Goal: Task Accomplishment & Management: Use online tool/utility

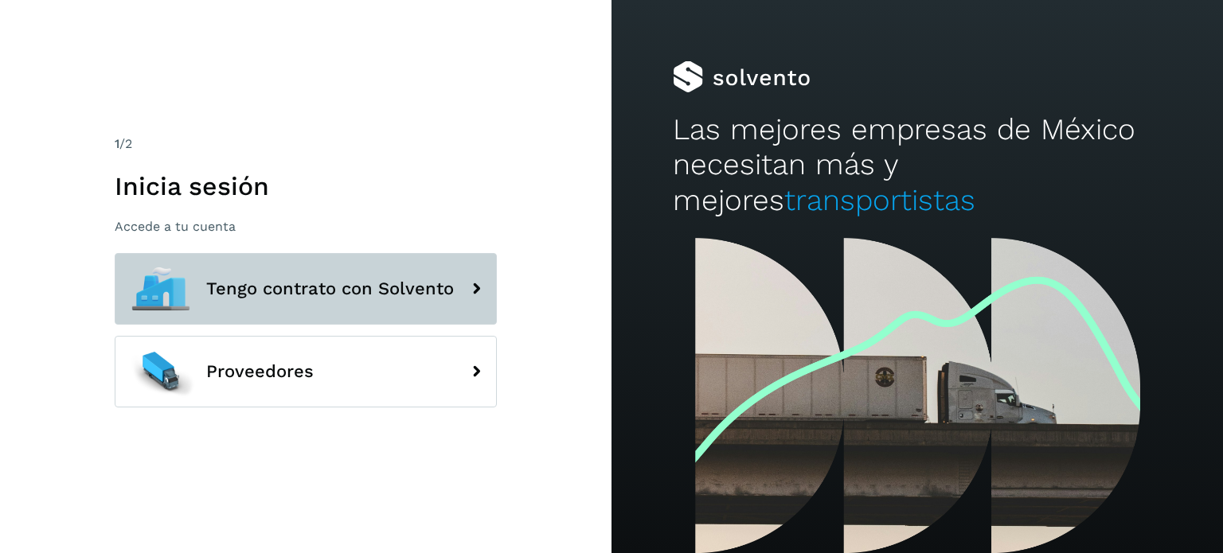
click at [366, 267] on button "Tengo contrato con Solvento" at bounding box center [306, 289] width 382 height 72
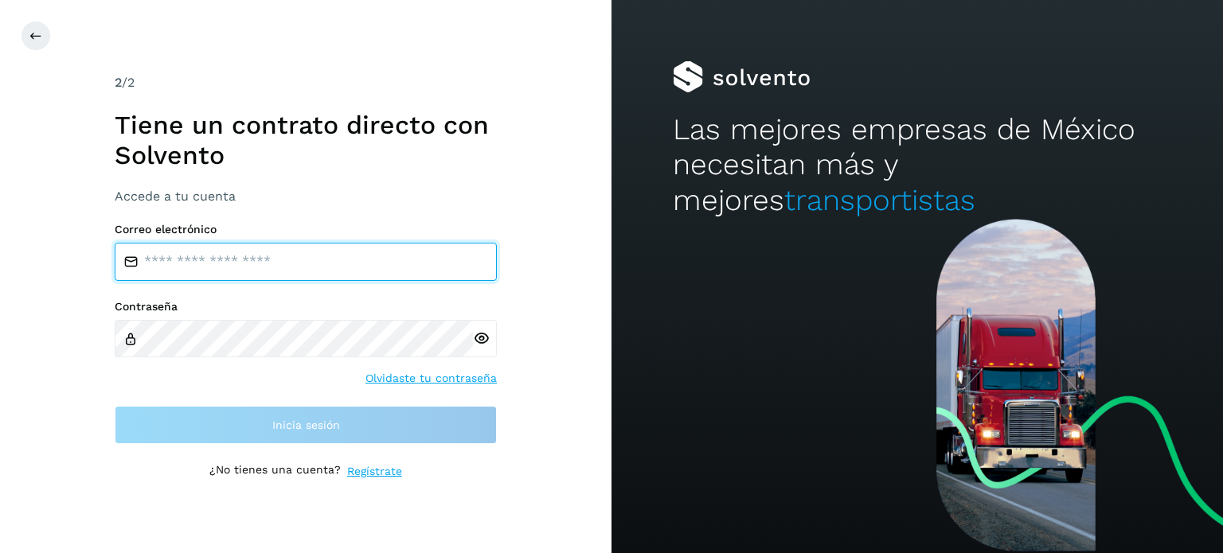
click at [233, 252] on input "email" at bounding box center [306, 262] width 382 height 38
type input "**********"
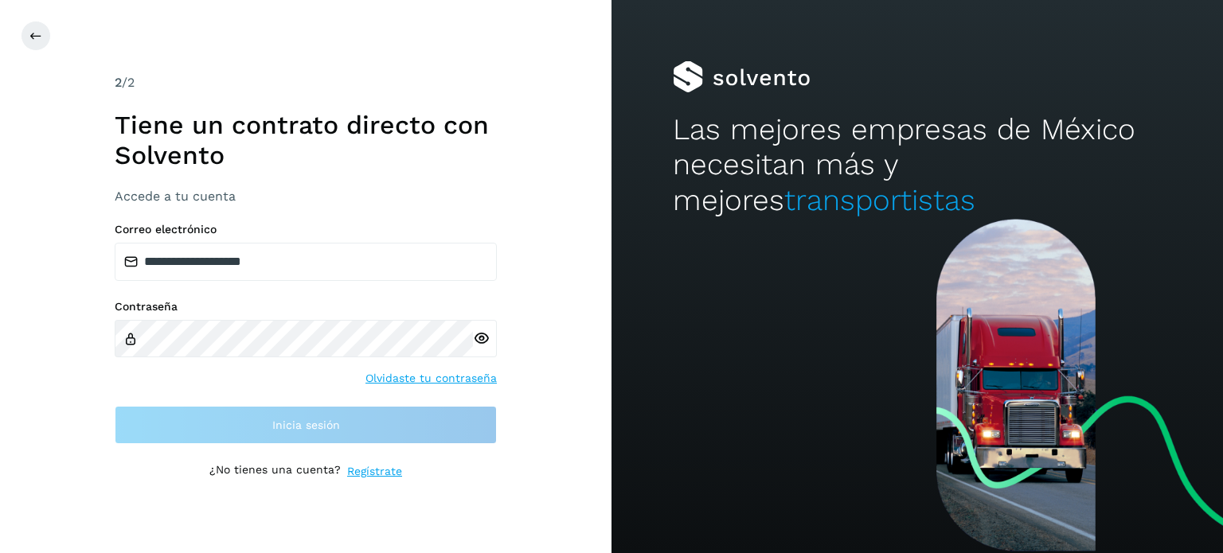
click at [286, 357] on div "Contraseña Olvidaste tu contraseña" at bounding box center [306, 343] width 382 height 87
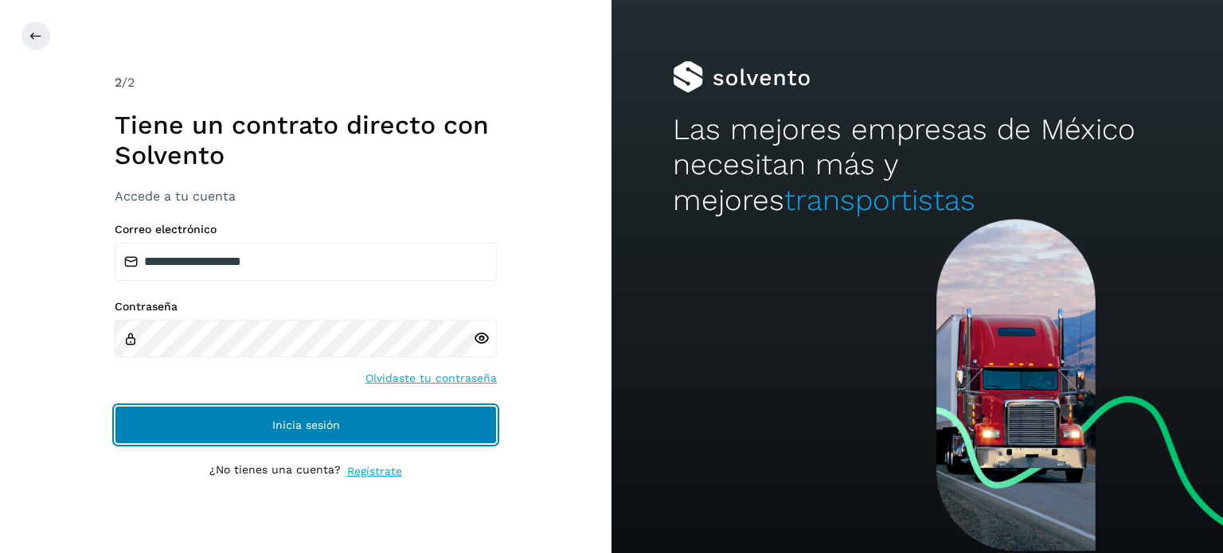
click at [380, 427] on button "Inicia sesión" at bounding box center [306, 425] width 382 height 38
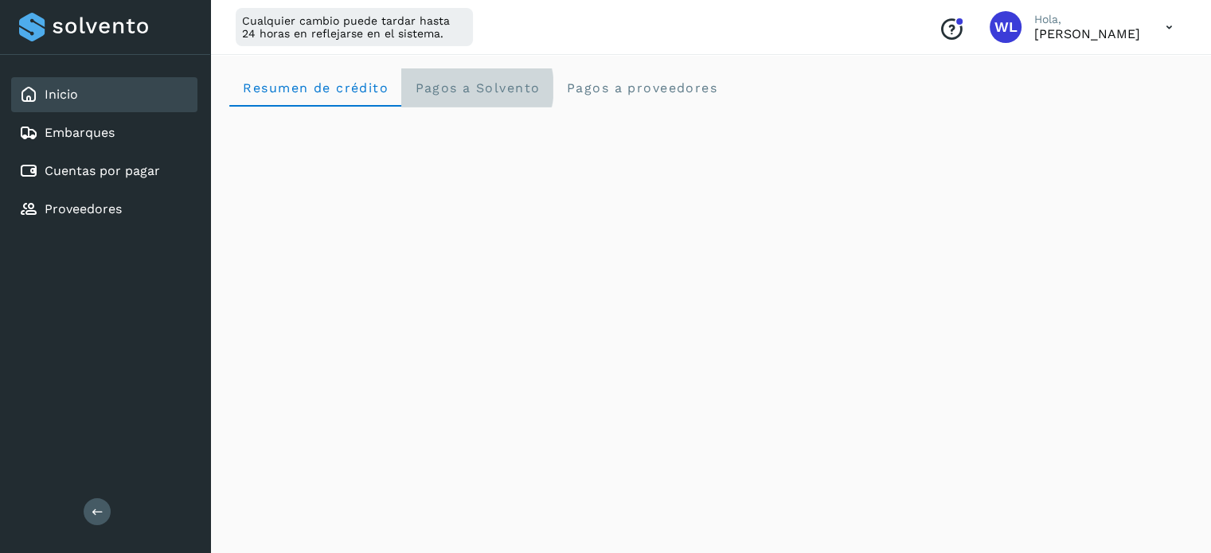
click at [443, 81] on span "Pagos a Solvento" at bounding box center [477, 87] width 126 height 15
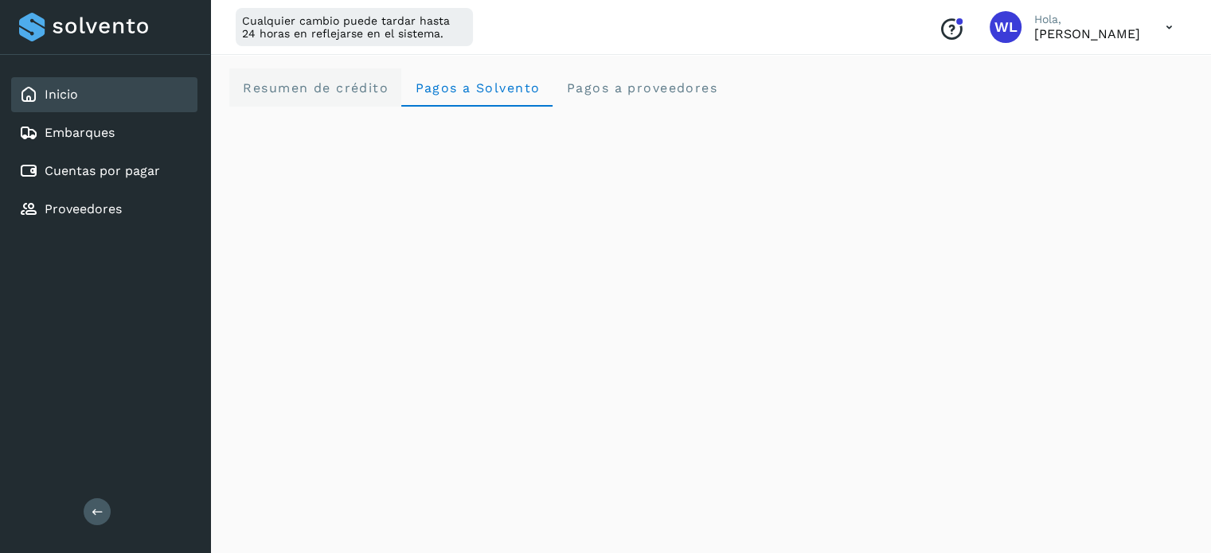
click at [330, 85] on span "Resumen de crédito" at bounding box center [315, 87] width 146 height 15
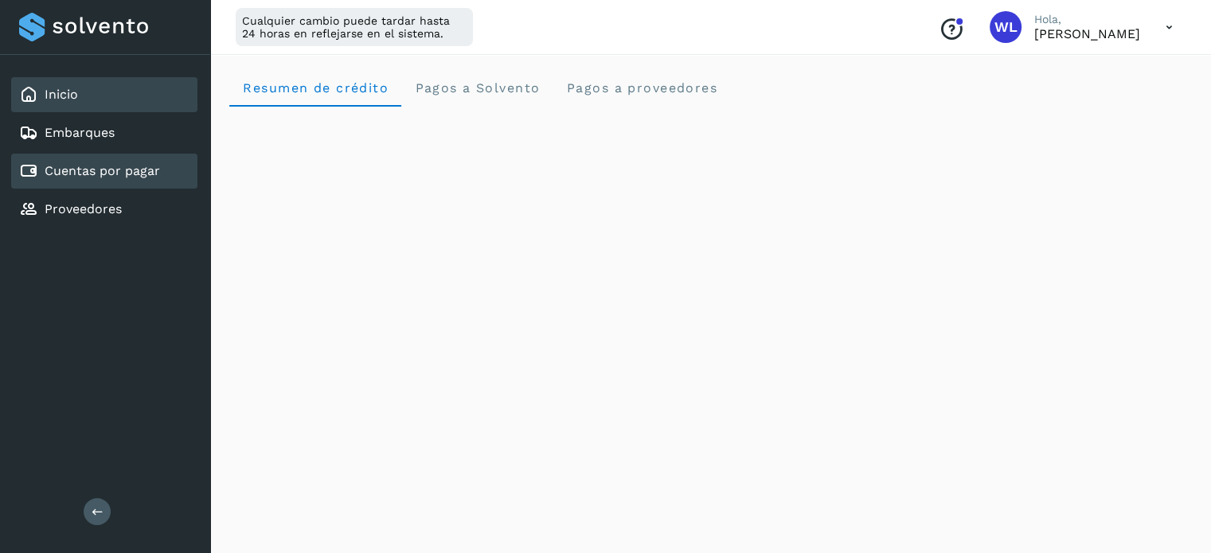
click at [118, 171] on link "Cuentas por pagar" at bounding box center [102, 170] width 115 height 15
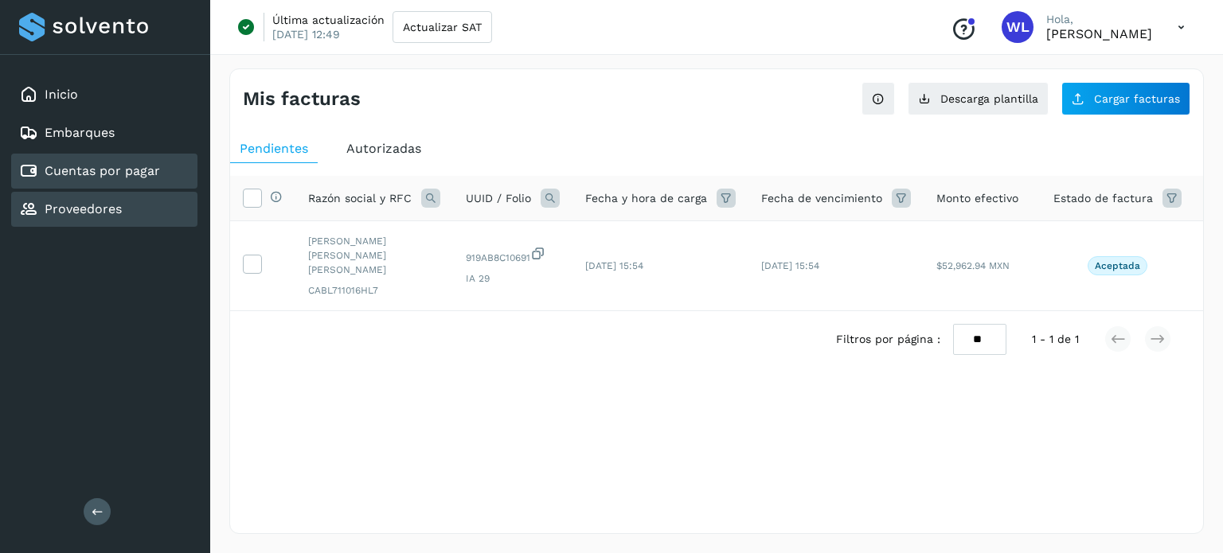
click at [96, 224] on div "Proveedores" at bounding box center [104, 209] width 186 height 35
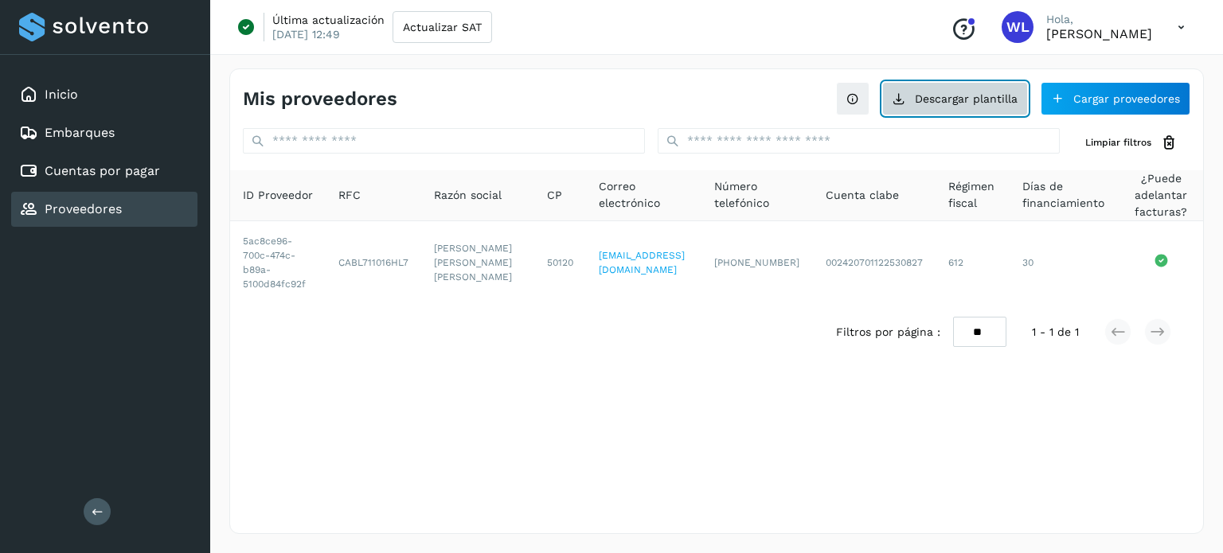
click at [969, 89] on button "Descargar plantilla" at bounding box center [955, 98] width 146 height 33
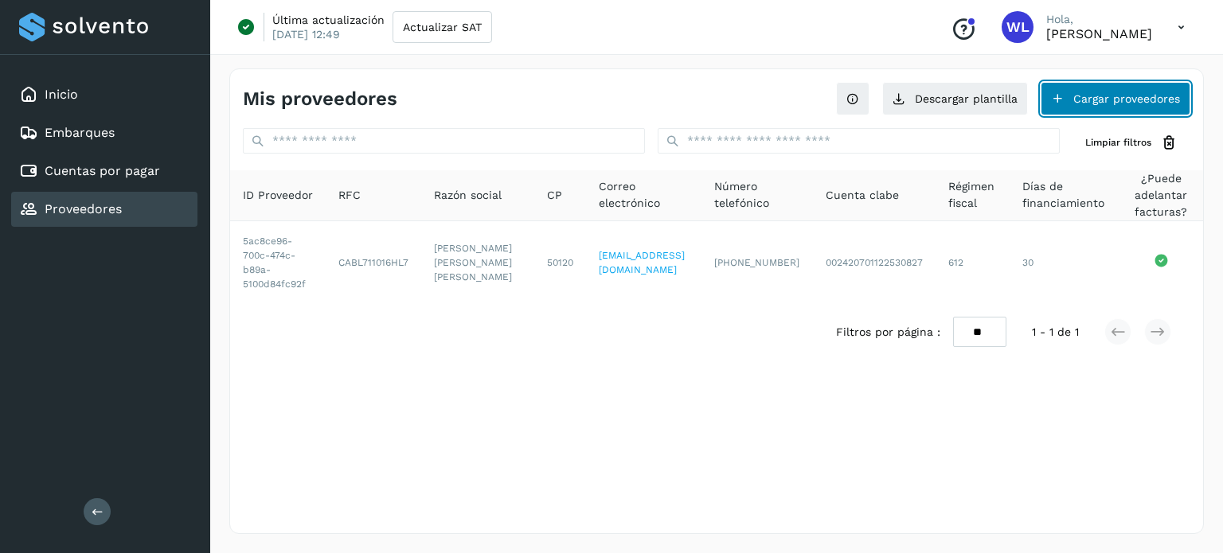
click at [1120, 91] on button "Cargar proveedores" at bounding box center [1115, 98] width 150 height 33
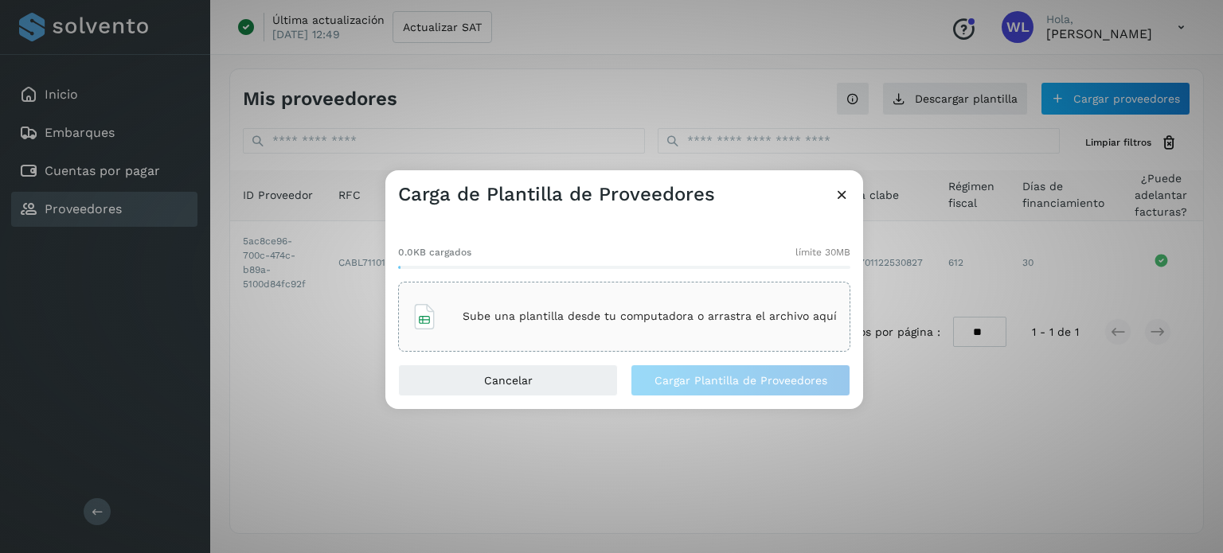
click at [517, 295] on div "Sube una plantilla desde tu computadora o arrastra el archivo aquí" at bounding box center [623, 316] width 425 height 43
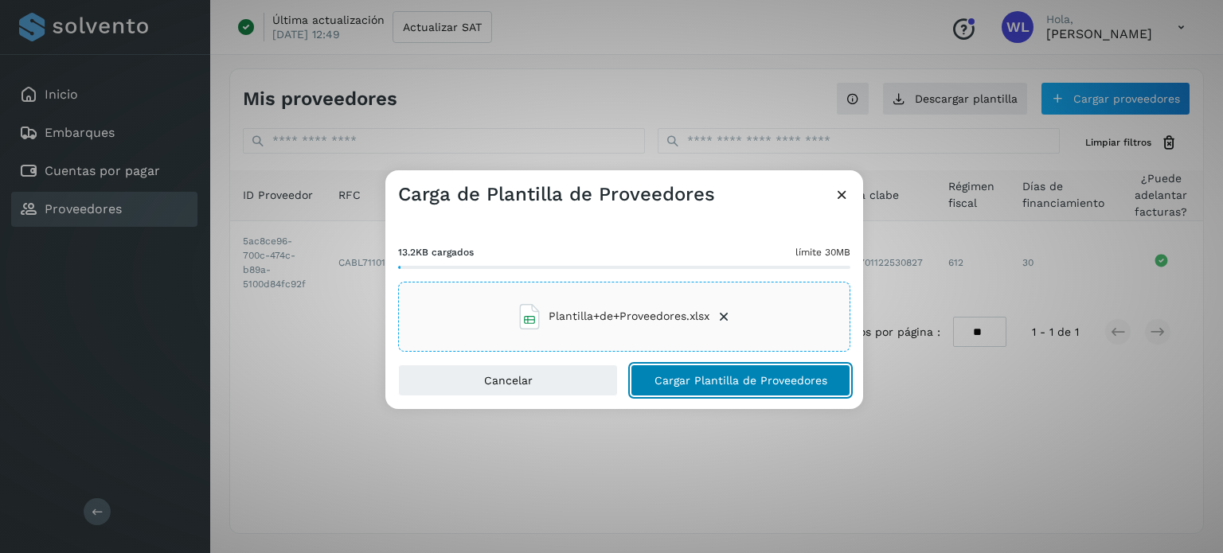
click at [748, 376] on span "Cargar Plantilla de Proveedores" at bounding box center [740, 380] width 173 height 11
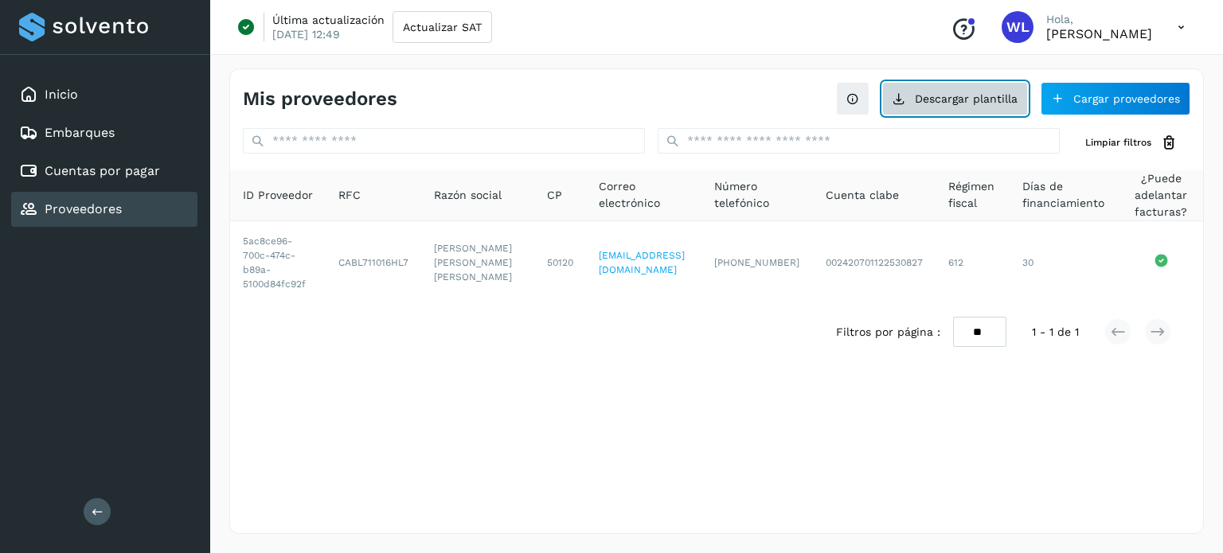
click at [983, 101] on button "Descargar plantilla" at bounding box center [955, 98] width 146 height 33
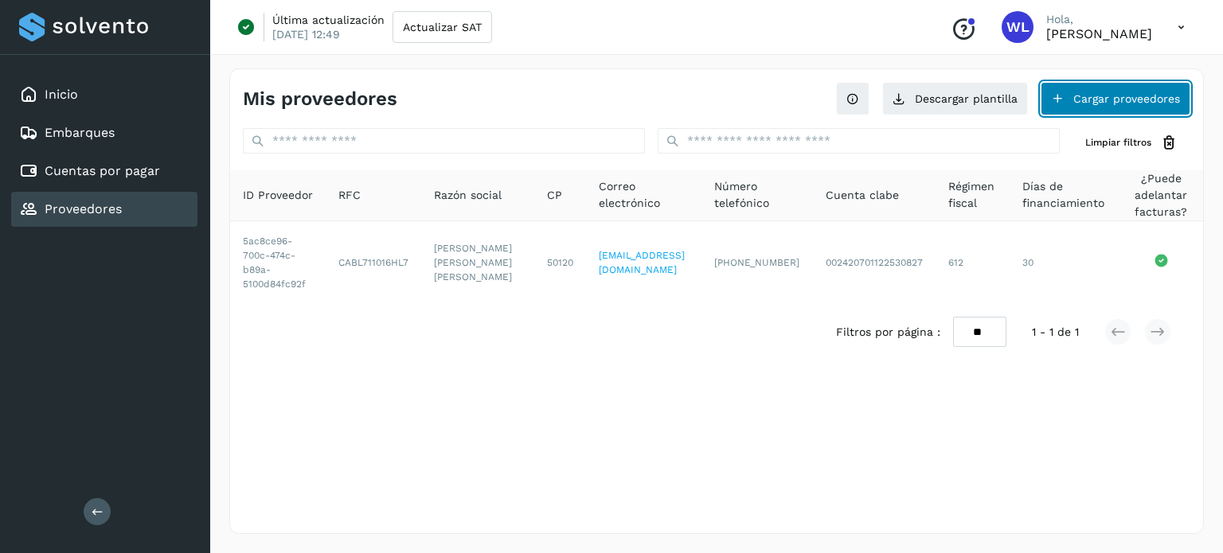
click at [1085, 105] on button "Cargar proveedores" at bounding box center [1115, 98] width 150 height 33
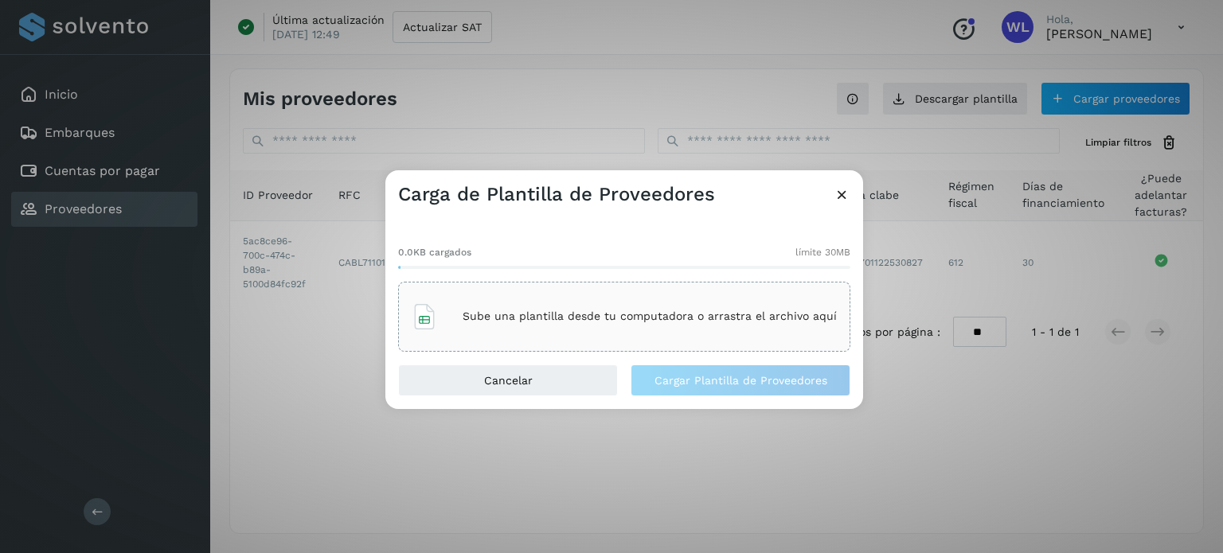
click at [566, 317] on p "Sube una plantilla desde tu computadora o arrastra el archivo aquí" at bounding box center [649, 317] width 374 height 14
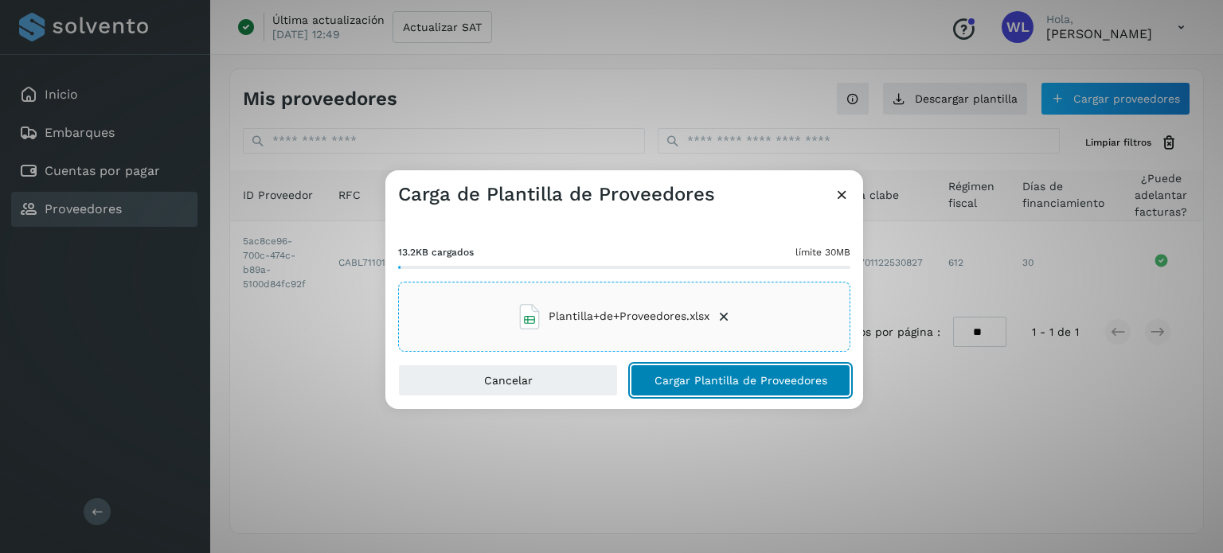
click at [784, 381] on span "Cargar Plantilla de Proveedores" at bounding box center [740, 380] width 173 height 11
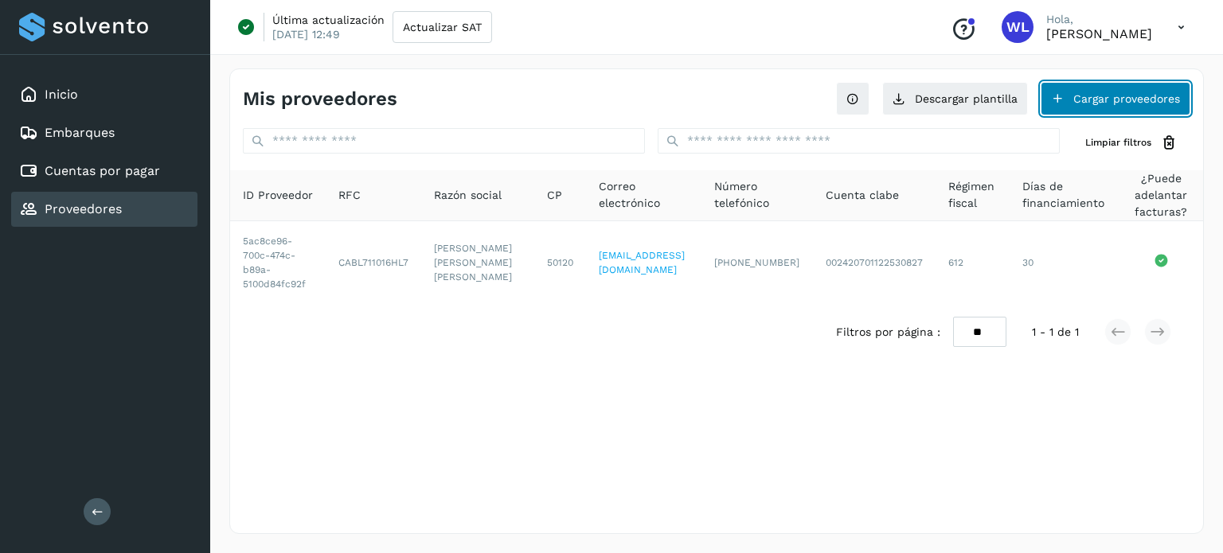
click at [1125, 99] on button "Cargar proveedores" at bounding box center [1115, 98] width 150 height 33
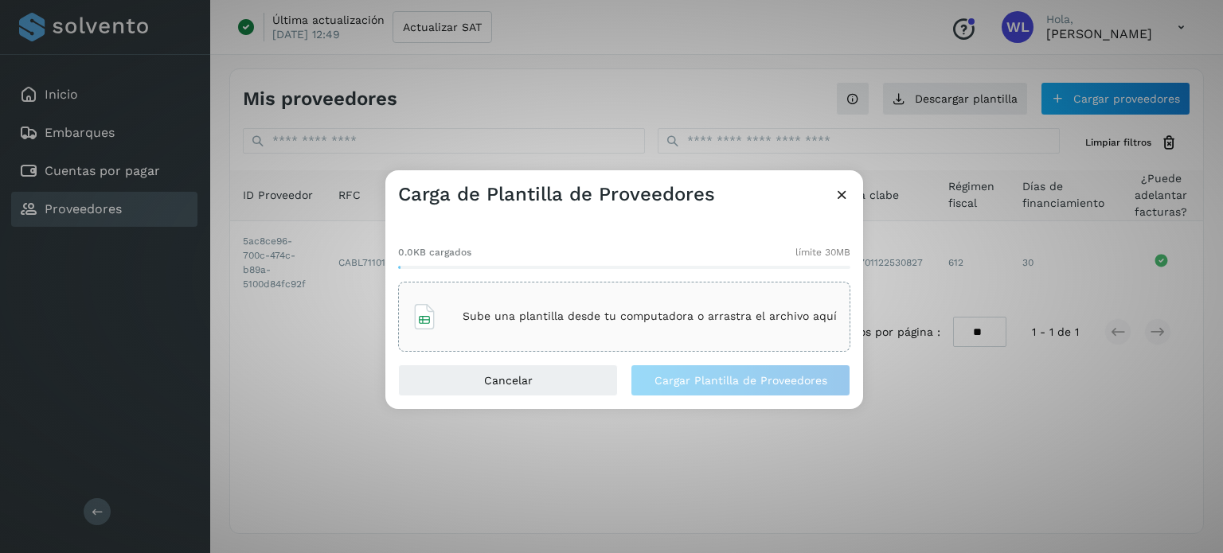
click at [579, 314] on p "Sube una plantilla desde tu computadora o arrastra el archivo aquí" at bounding box center [649, 317] width 374 height 14
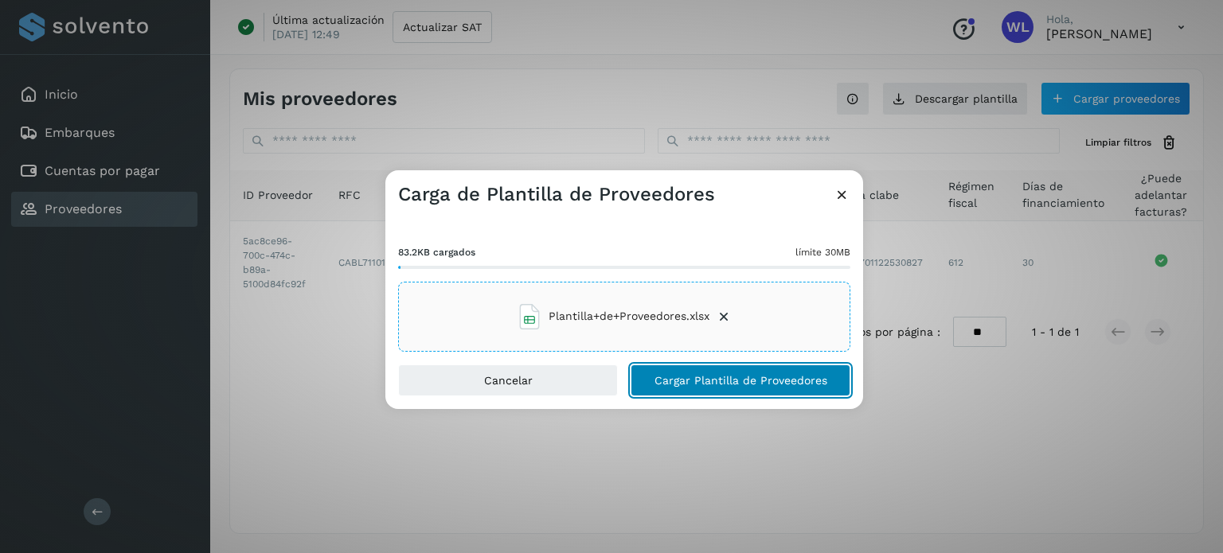
click at [767, 380] on span "Cargar Plantilla de Proveedores" at bounding box center [740, 380] width 173 height 11
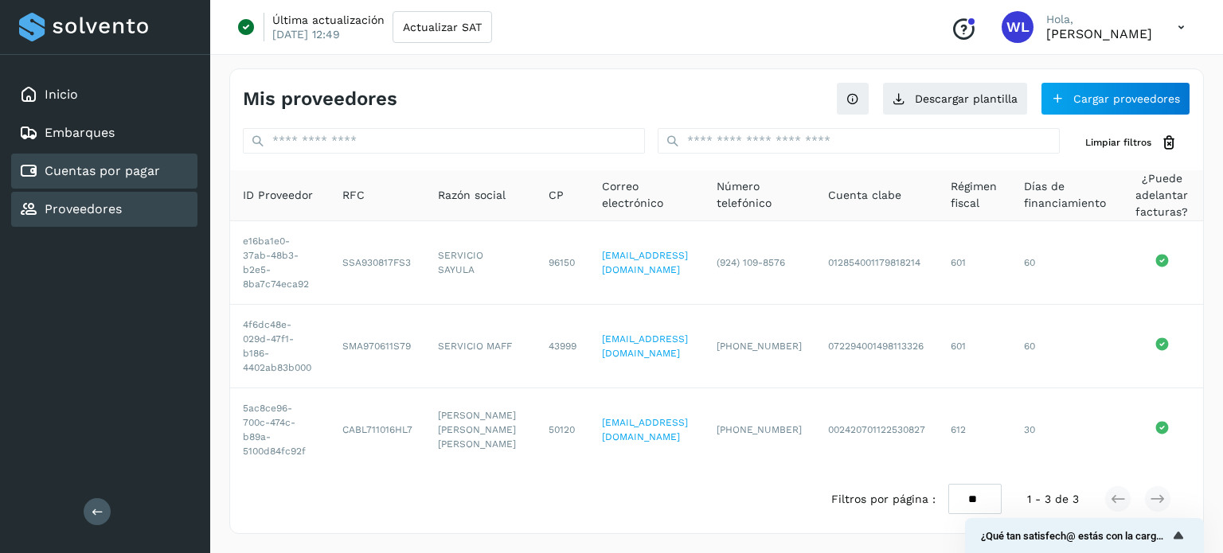
click at [84, 171] on link "Cuentas por pagar" at bounding box center [102, 170] width 115 height 15
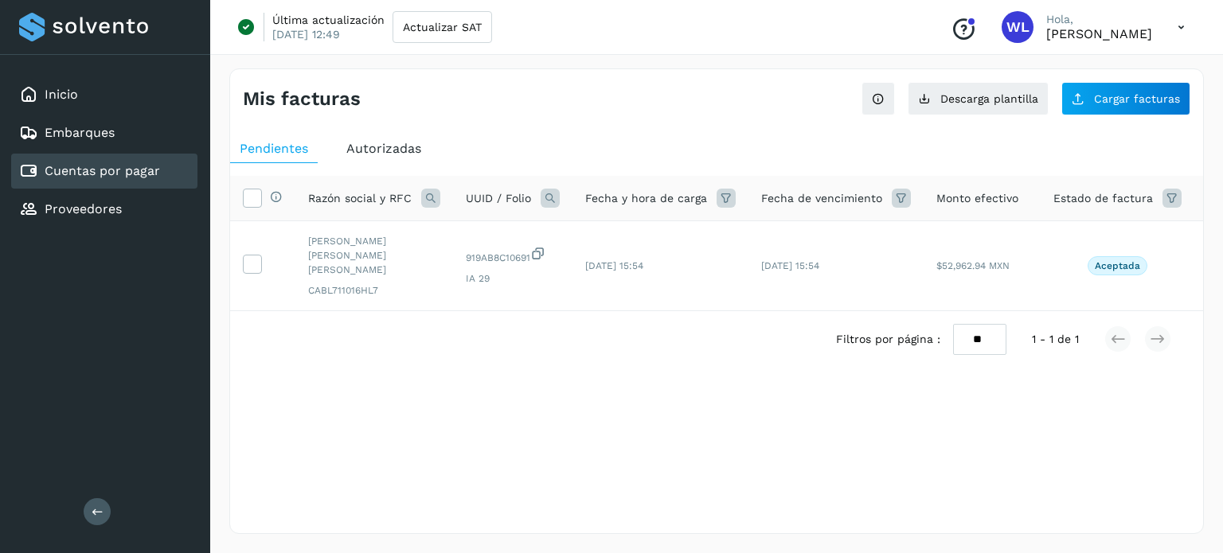
click at [923, 295] on table "Selecciona todas las facturas disponibles para autorización Razón social y RFC …" at bounding box center [753, 243] width 1047 height 135
click at [823, 383] on div "Selecciona una fecha" at bounding box center [716, 381] width 973 height 26
click at [739, 368] on div "Selecciona una fecha" at bounding box center [716, 381] width 973 height 26
click at [959, 98] on span "Descarga plantilla" at bounding box center [989, 98] width 98 height 11
click at [1102, 111] on button "Cargar facturas" at bounding box center [1125, 98] width 129 height 33
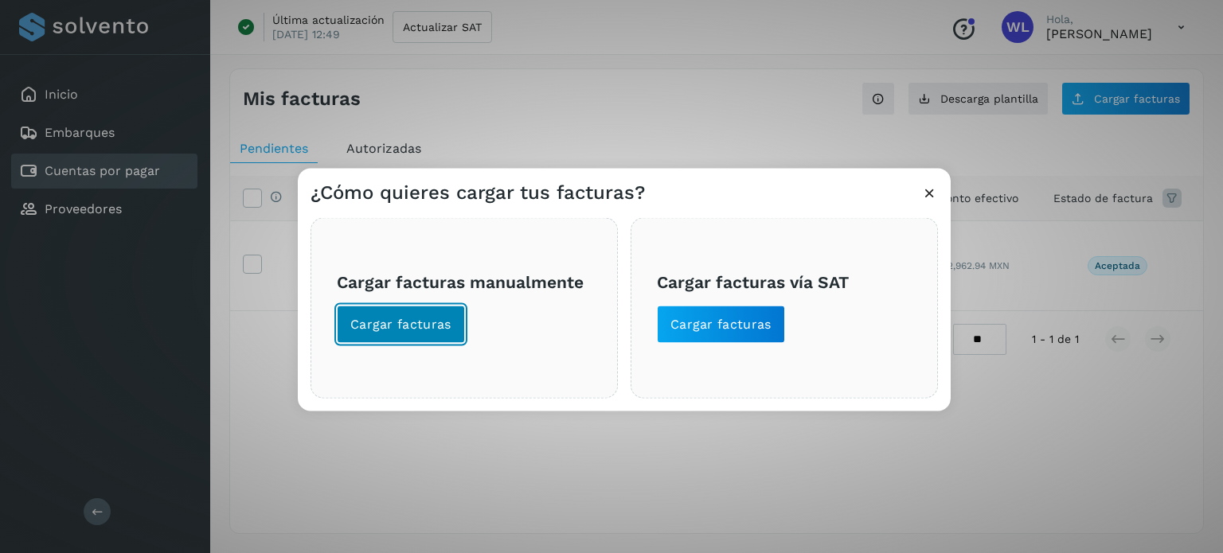
click at [384, 335] on button "Cargar facturas" at bounding box center [401, 324] width 128 height 38
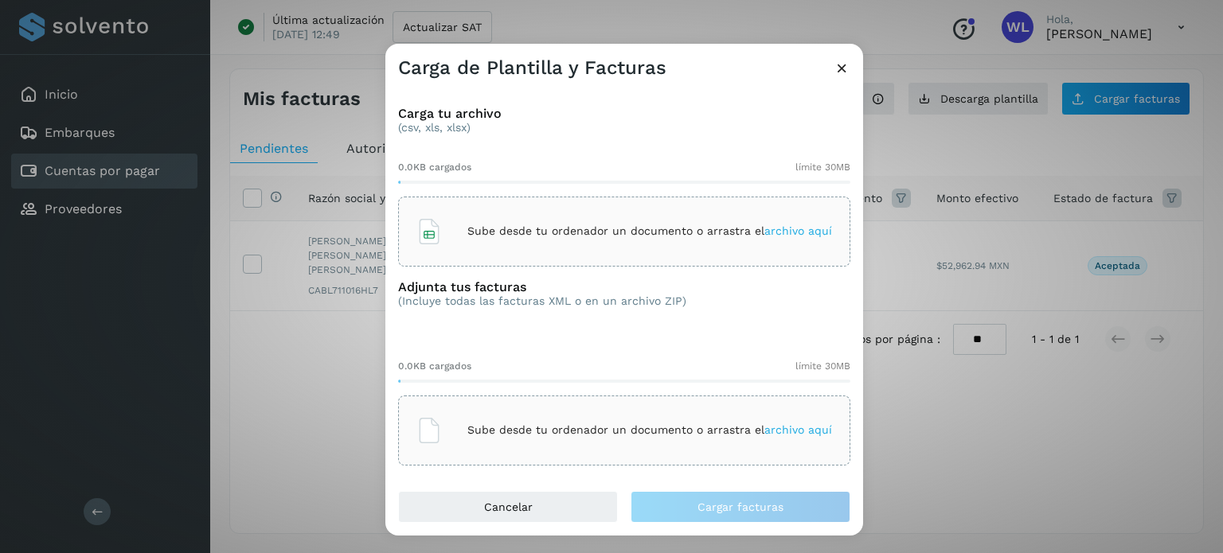
click at [649, 224] on p "Sube desde tu ordenador un documento o arrastra el archivo aquí" at bounding box center [649, 231] width 365 height 14
click at [606, 428] on p "Sube desde tu ordenador un documento o arrastra el archivo aquí" at bounding box center [649, 430] width 365 height 14
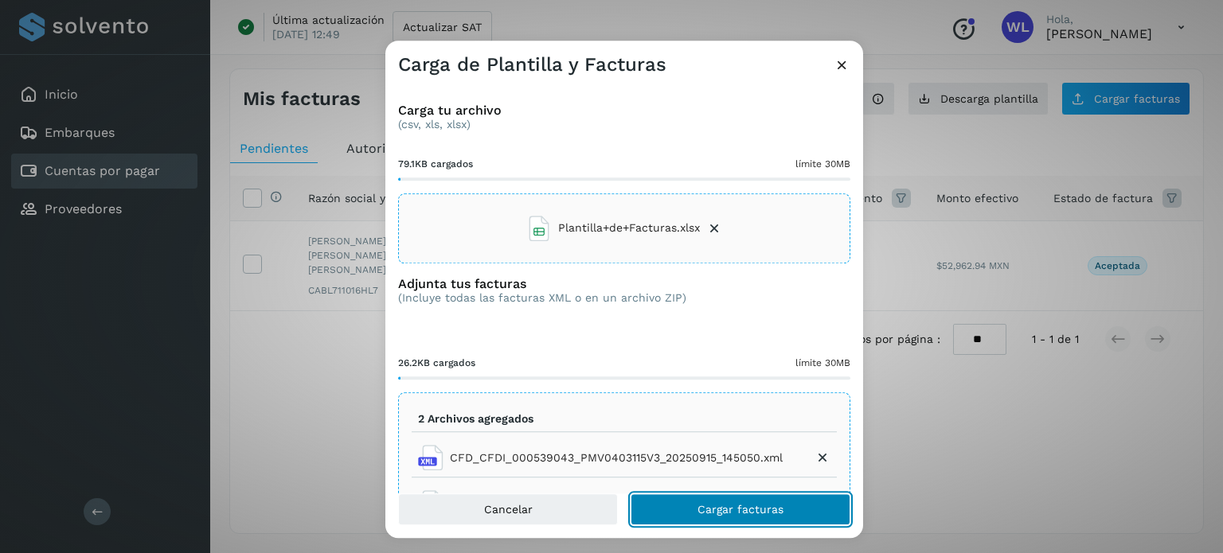
click at [795, 509] on button "Cargar facturas" at bounding box center [740, 509] width 220 height 32
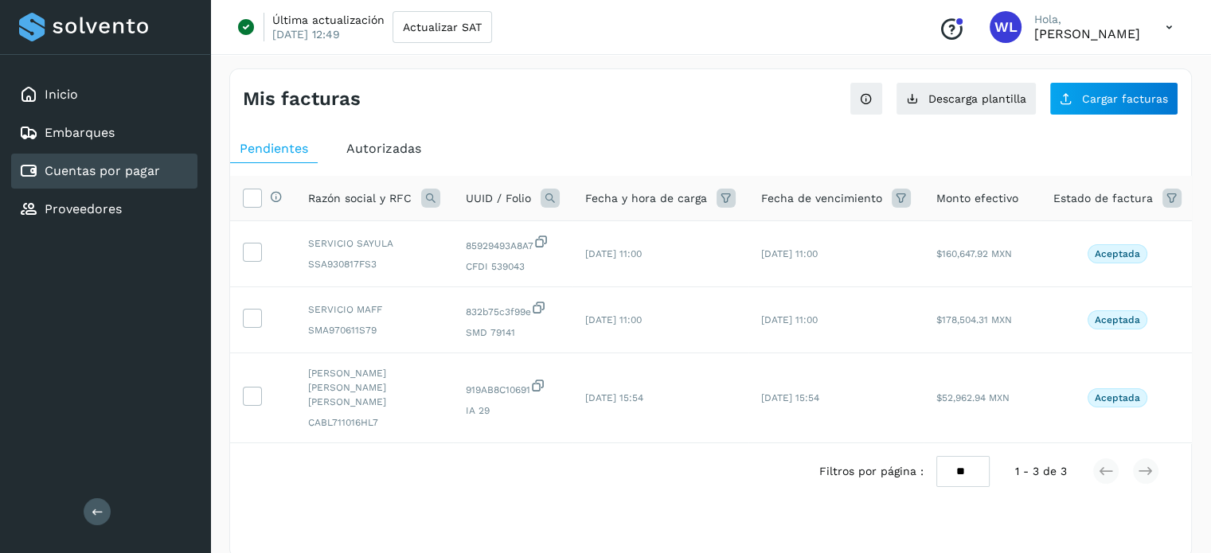
scroll to position [21, 0]
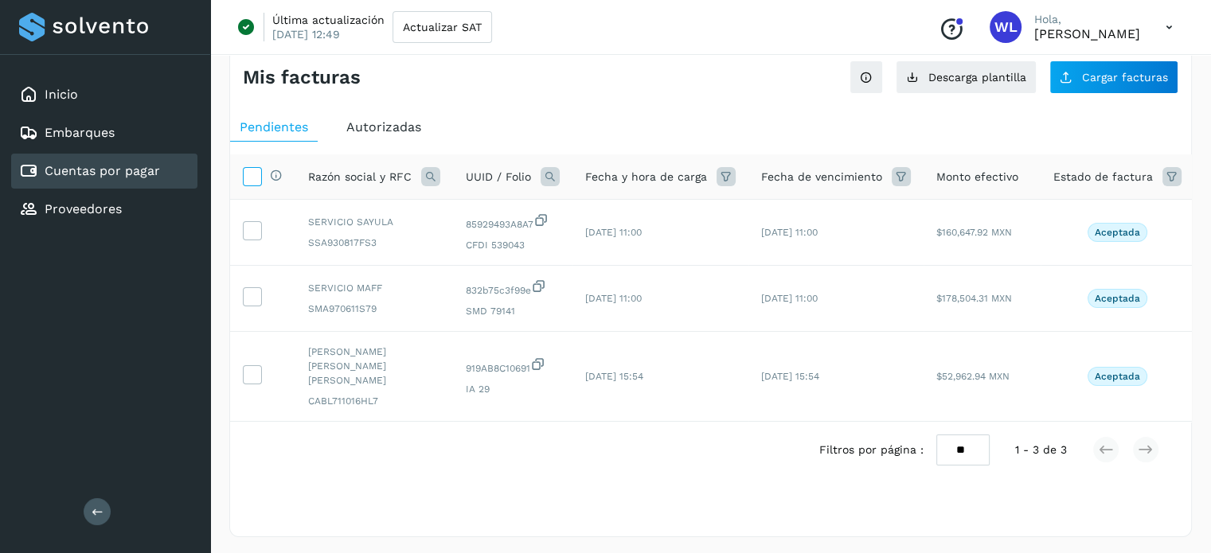
click at [252, 183] on icon at bounding box center [252, 175] width 17 height 17
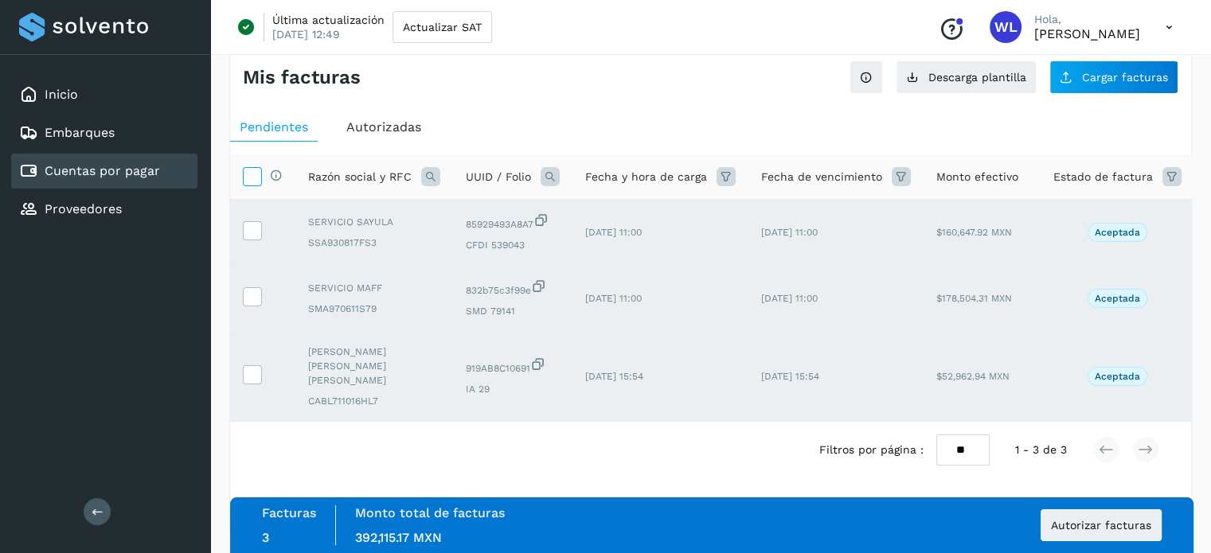
click at [249, 180] on icon at bounding box center [252, 175] width 17 height 17
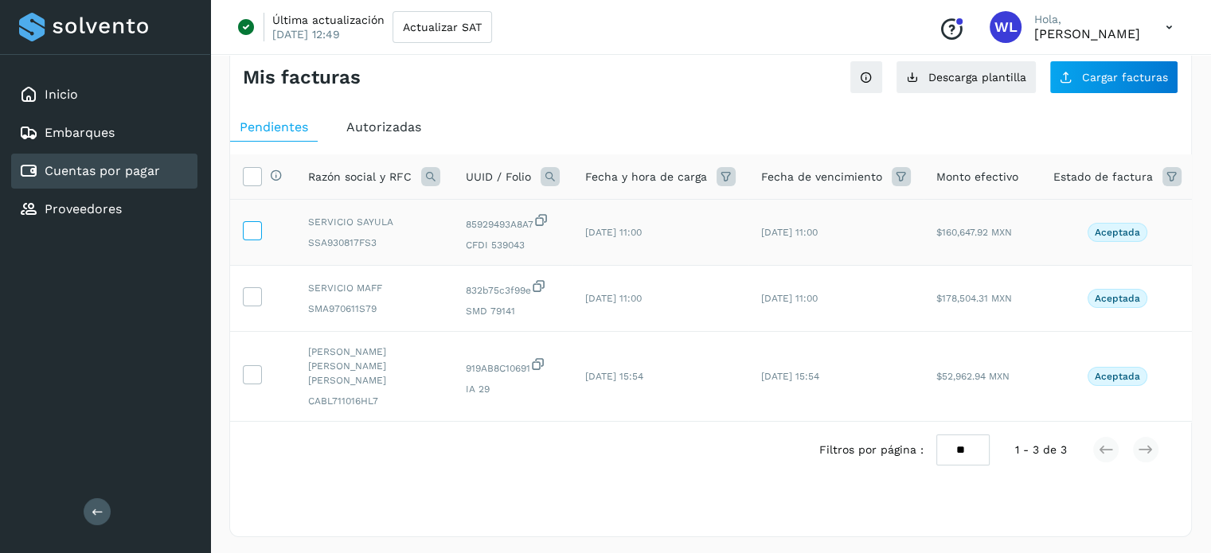
click at [251, 229] on icon at bounding box center [252, 229] width 17 height 17
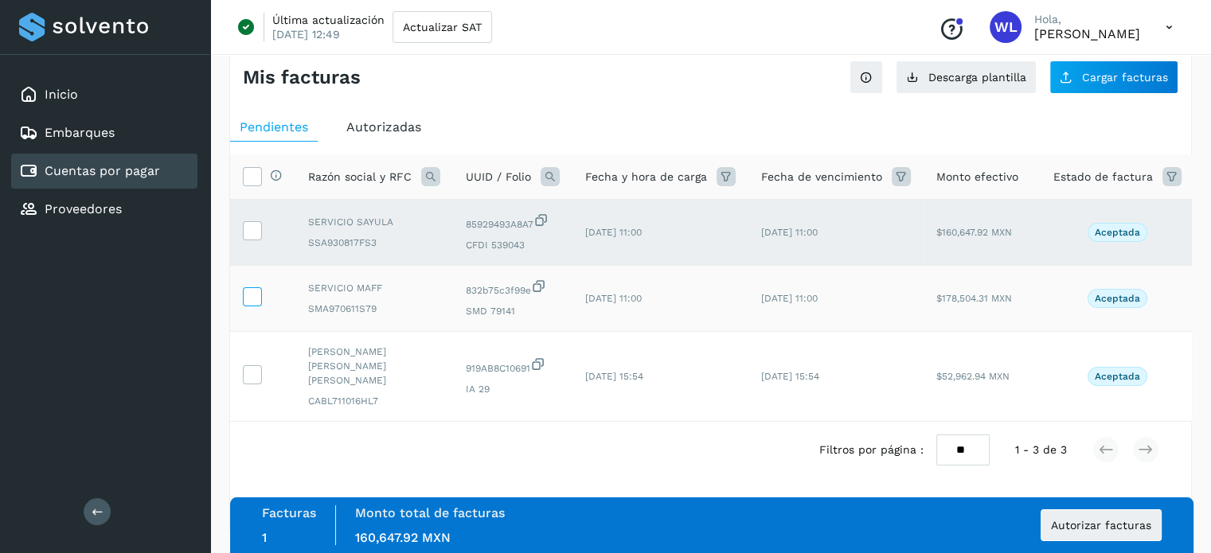
click at [252, 298] on icon at bounding box center [252, 295] width 17 height 17
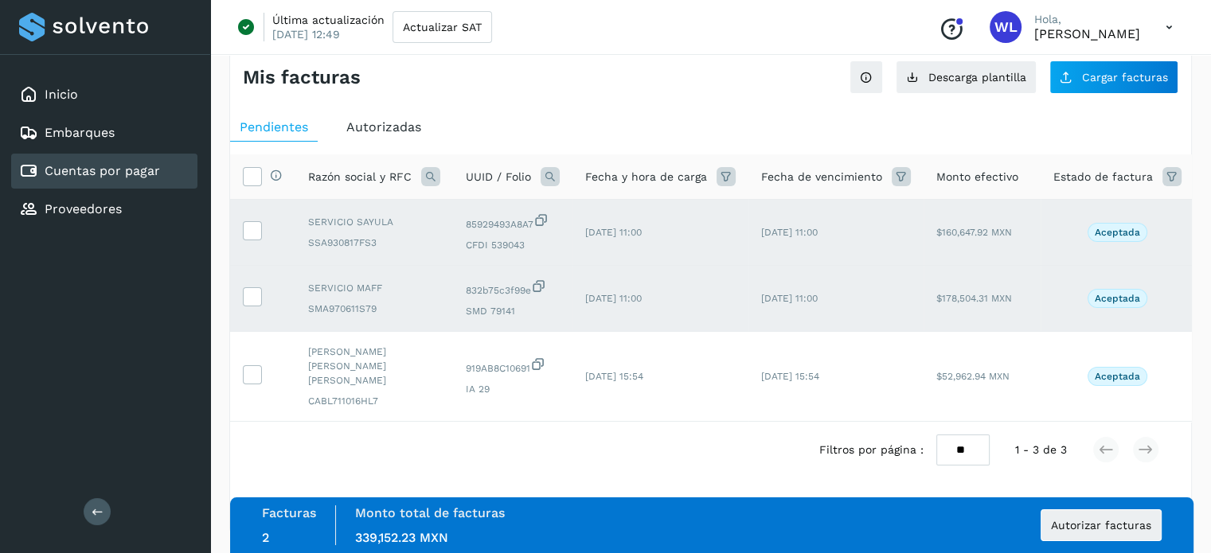
scroll to position [0, 0]
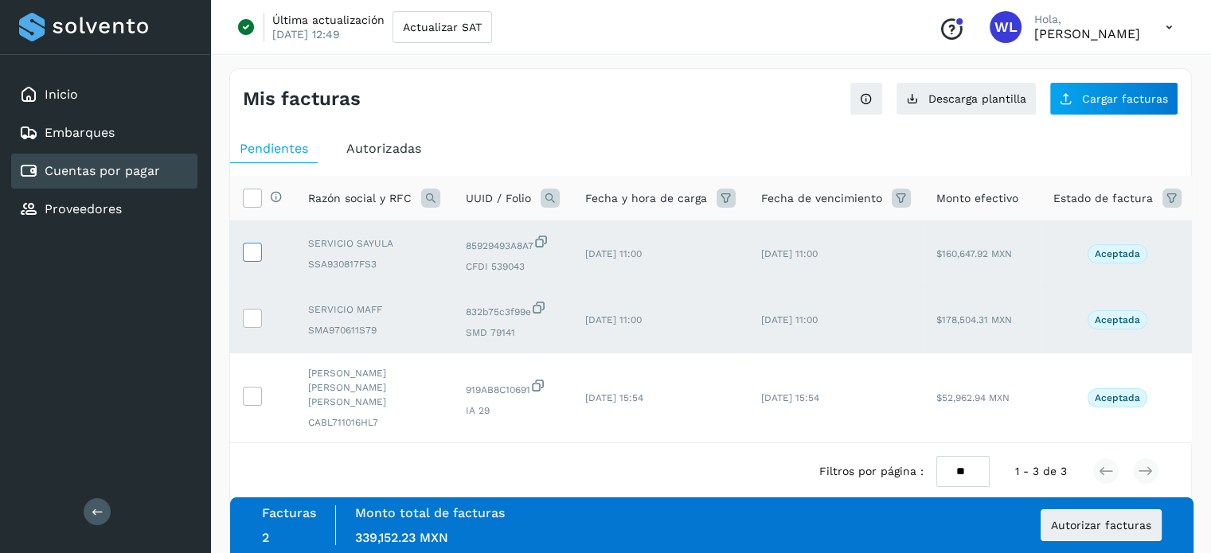
click at [258, 259] on span at bounding box center [252, 255] width 17 height 11
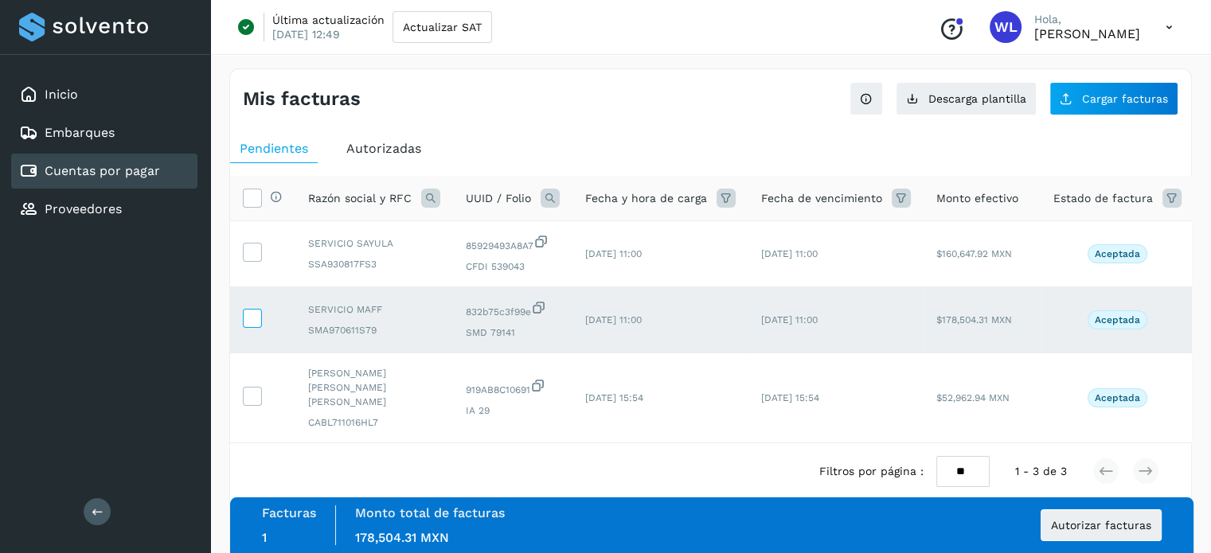
click at [248, 317] on icon at bounding box center [252, 317] width 17 height 17
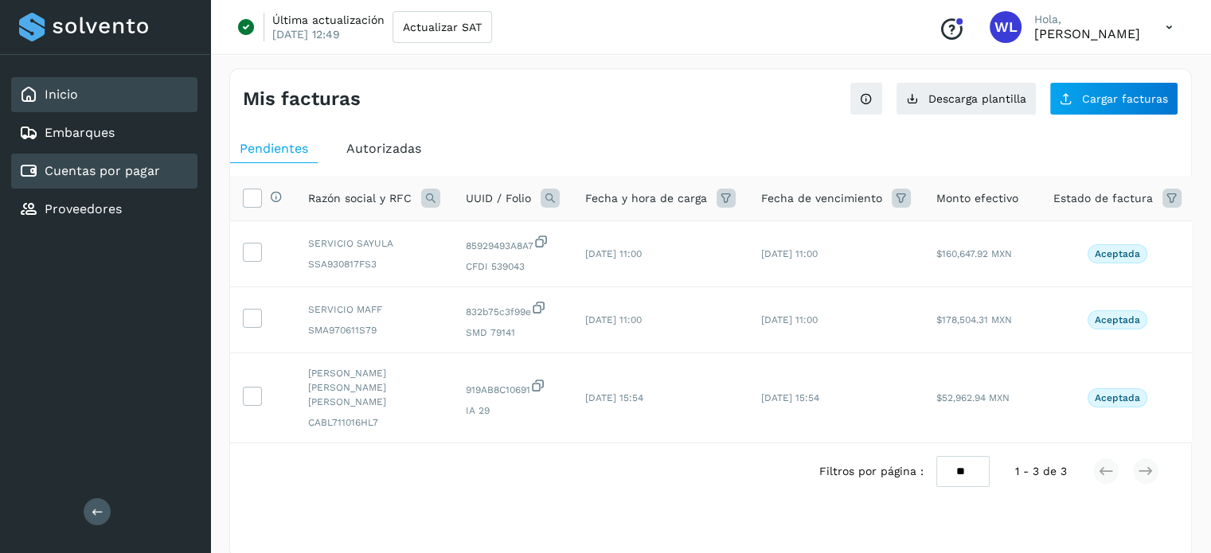
click at [90, 99] on div "Inicio" at bounding box center [104, 94] width 186 height 35
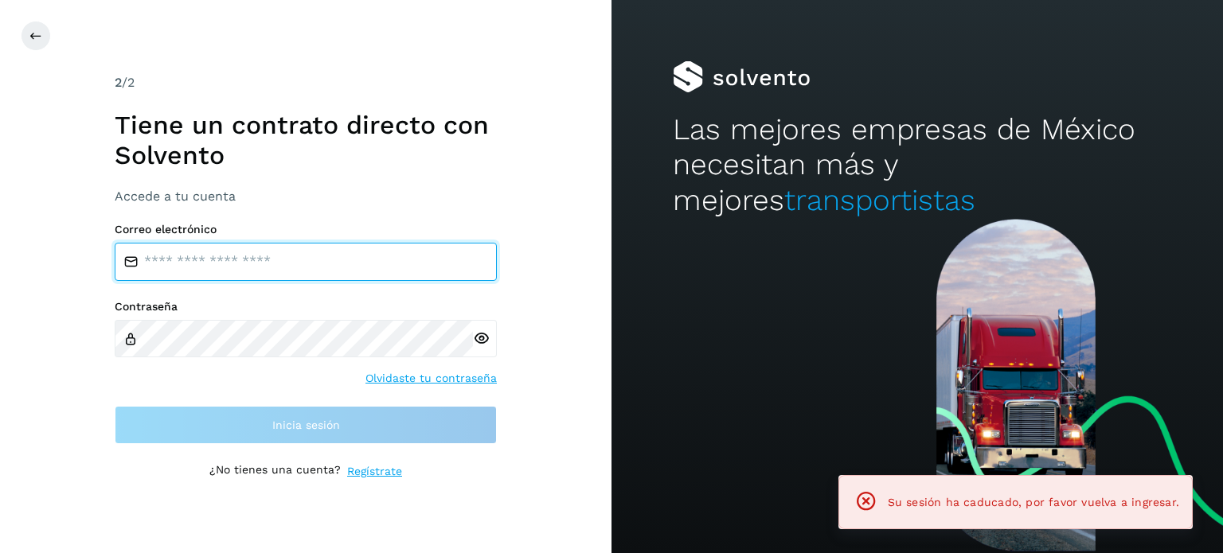
click at [279, 256] on input "email" at bounding box center [306, 262] width 382 height 38
type input "**********"
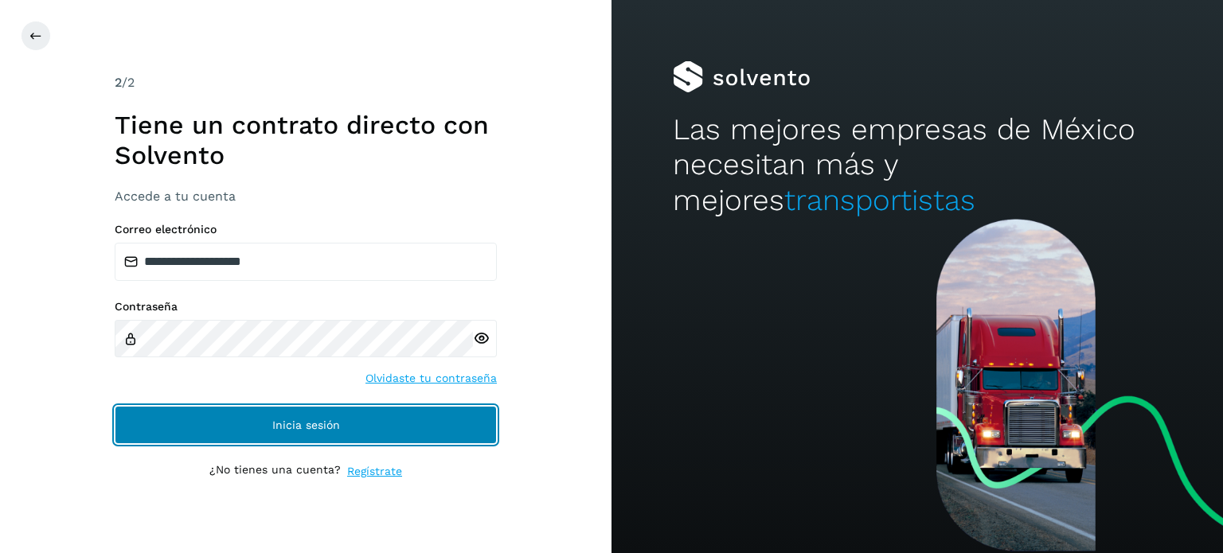
click at [392, 422] on button "Inicia sesión" at bounding box center [306, 425] width 382 height 38
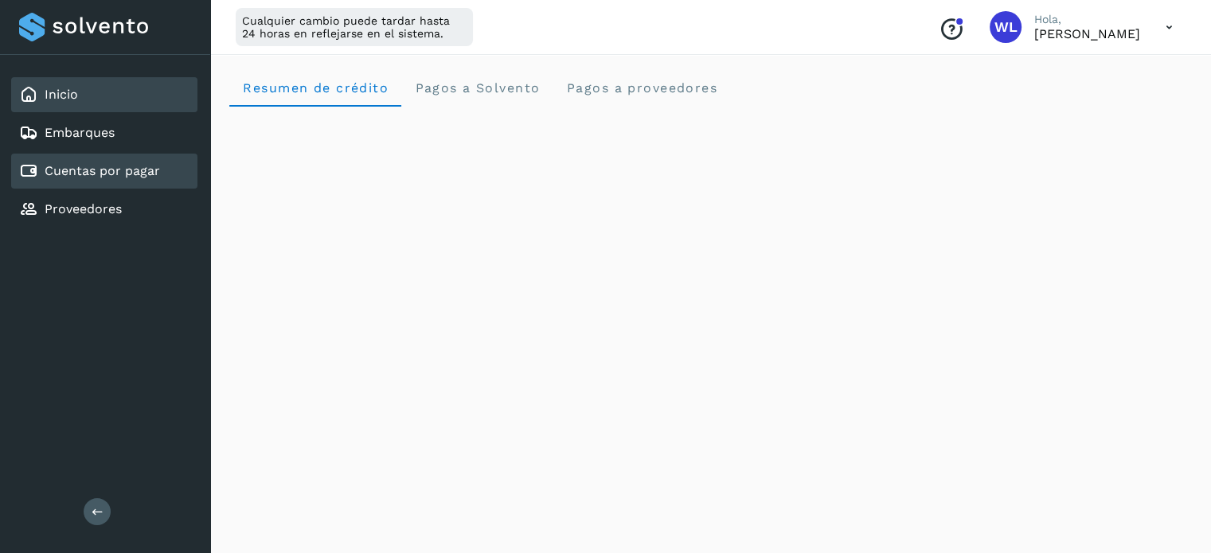
click at [123, 171] on link "Cuentas por pagar" at bounding box center [102, 170] width 115 height 15
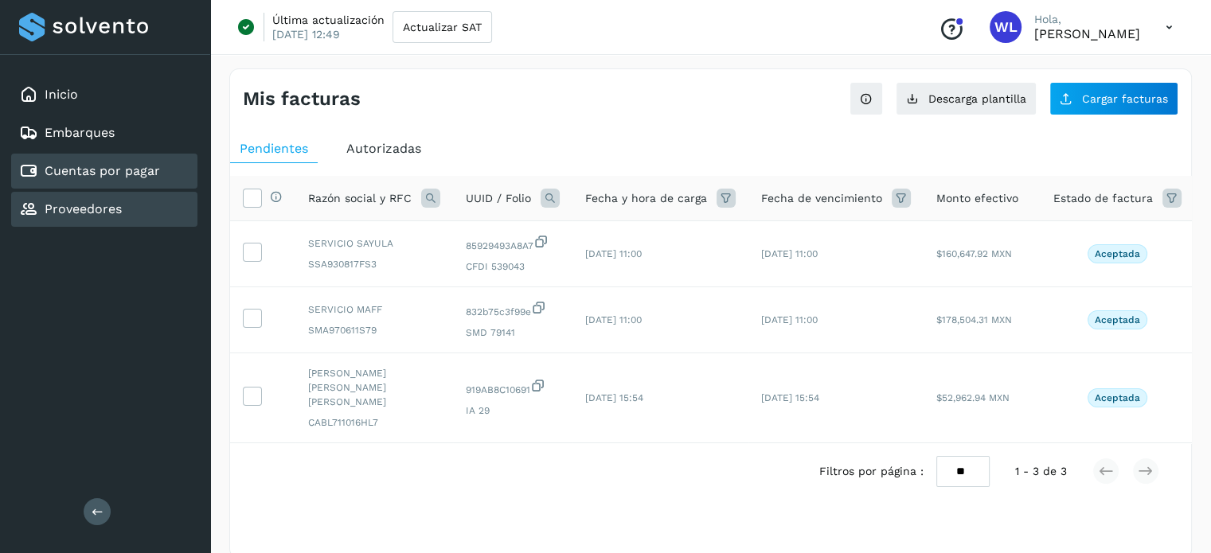
click at [89, 213] on link "Proveedores" at bounding box center [83, 208] width 77 height 15
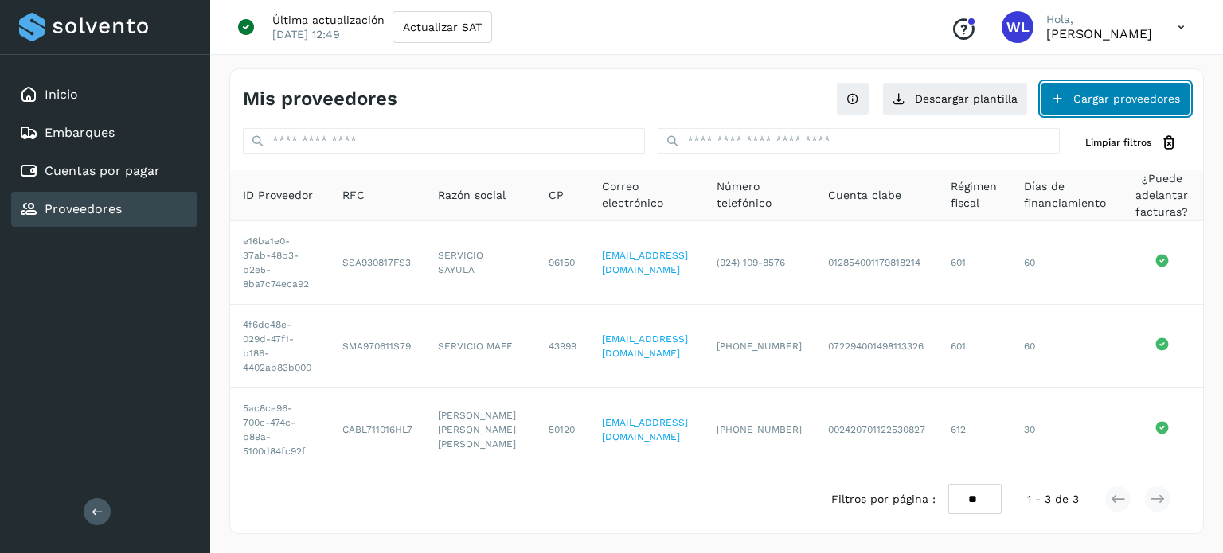
click at [1089, 96] on button "Cargar proveedores" at bounding box center [1115, 98] width 150 height 33
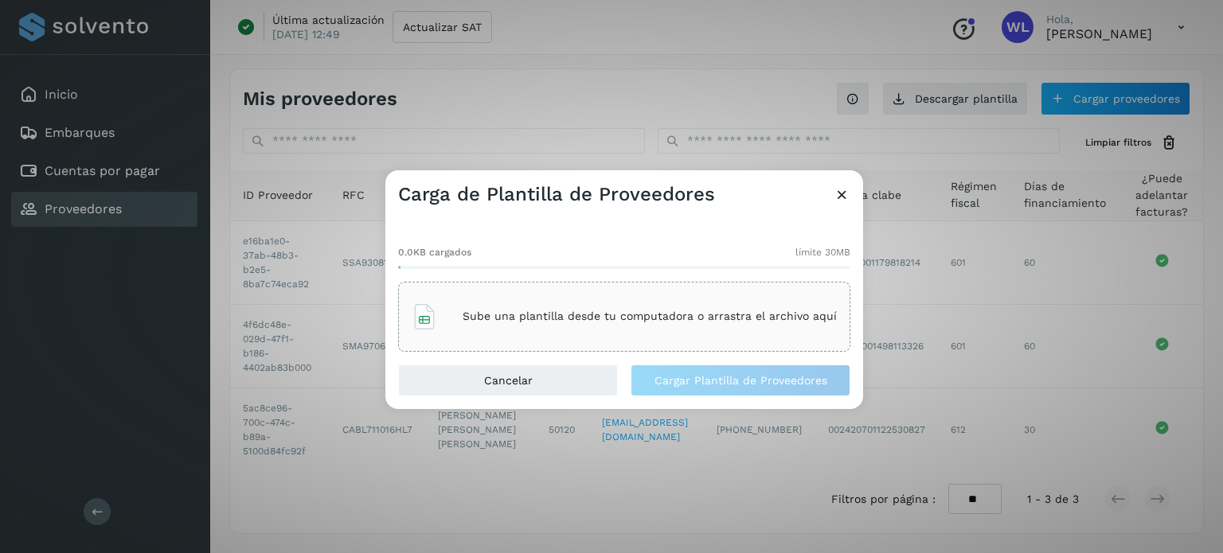
click at [493, 327] on div "Sube una plantilla desde tu computadora o arrastra el archivo aquí" at bounding box center [623, 316] width 425 height 43
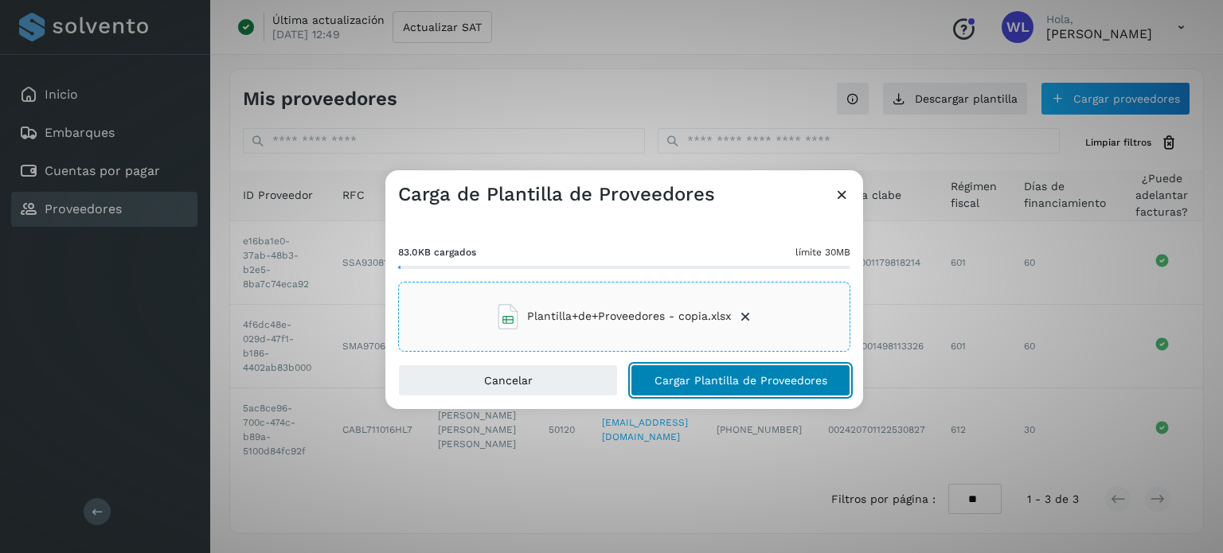
click at [764, 390] on button "Cargar Plantilla de Proveedores" at bounding box center [740, 381] width 220 height 32
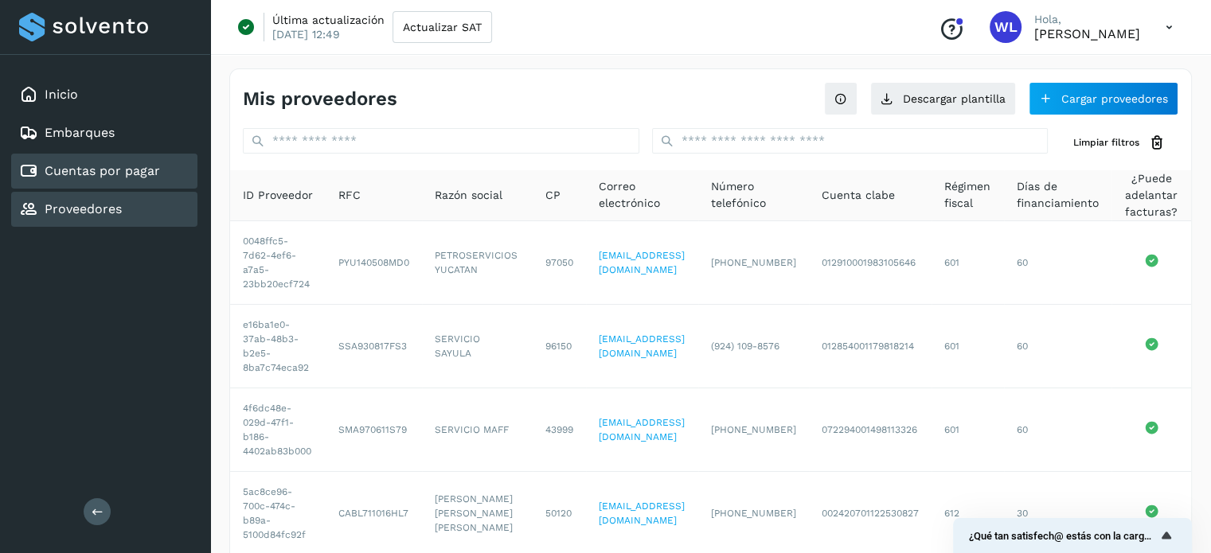
click at [102, 171] on link "Cuentas por pagar" at bounding box center [102, 170] width 115 height 15
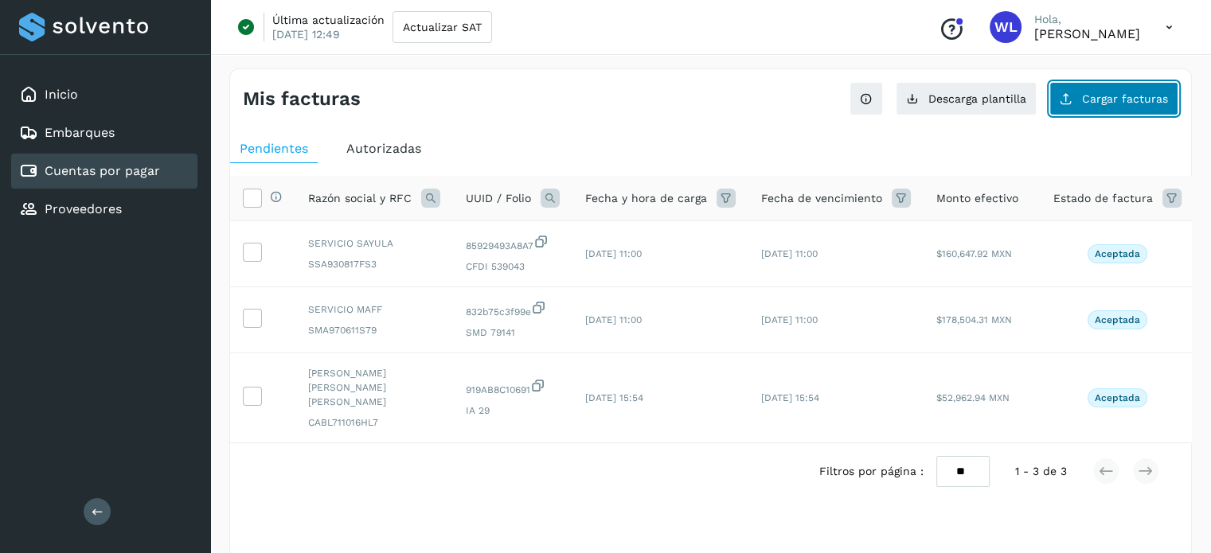
click at [1083, 98] on button "Cargar facturas" at bounding box center [1113, 98] width 129 height 33
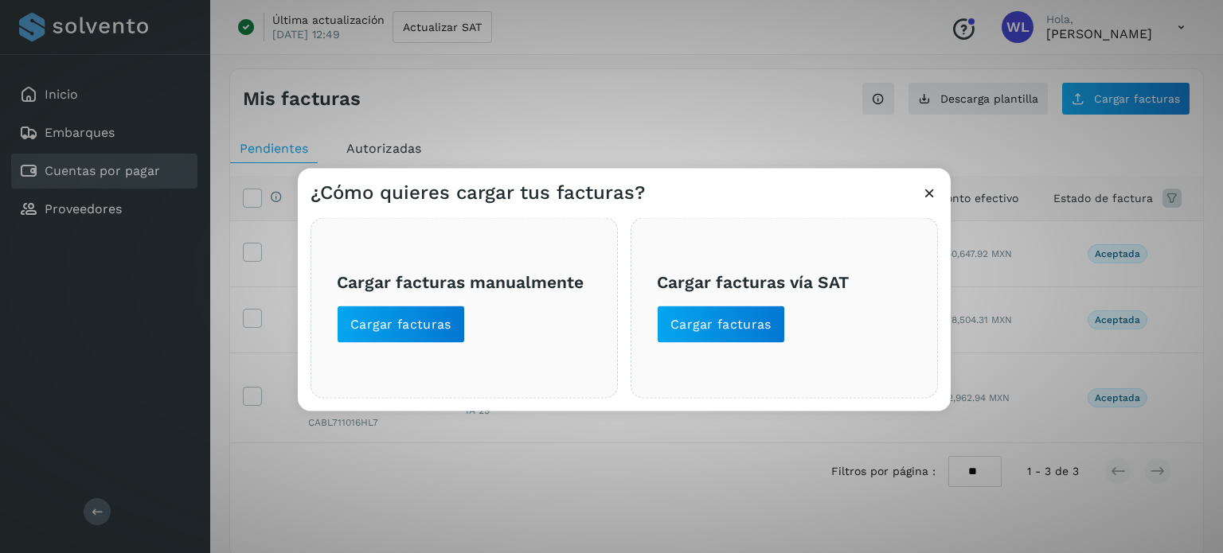
click at [326, 310] on div "Cargar facturas manualmente Cargar facturas" at bounding box center [463, 307] width 307 height 181
click at [409, 318] on span "Cargar facturas" at bounding box center [400, 324] width 101 height 18
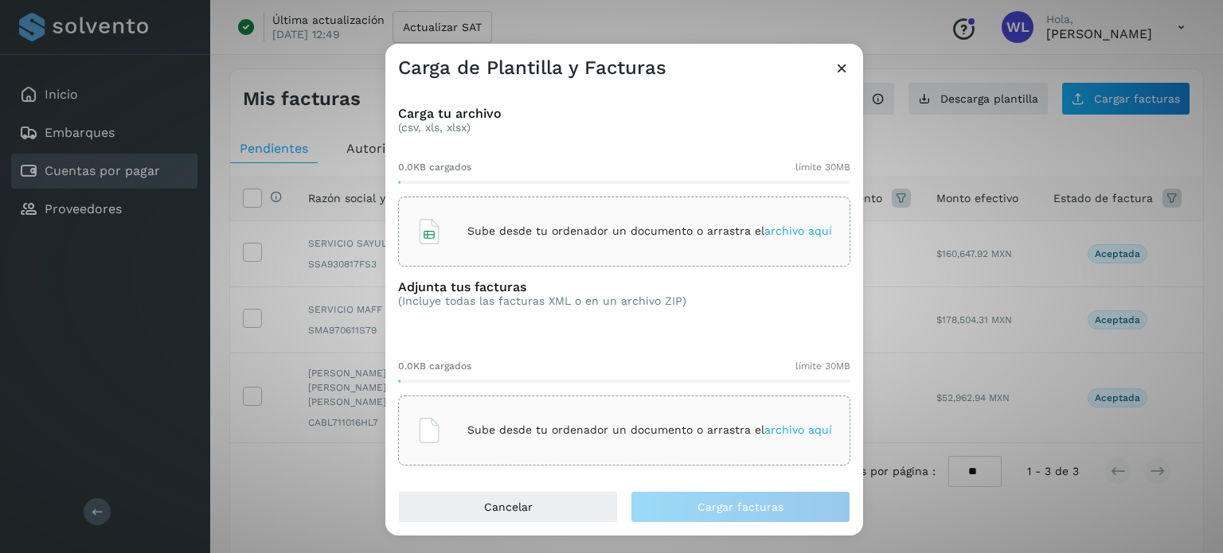
click at [675, 216] on div "Sube desde tu ordenador un documento o arrastra el archivo aquí" at bounding box center [623, 231] width 415 height 43
click at [650, 440] on div "Sube desde tu ordenador un documento o arrastra el archivo aquí" at bounding box center [623, 430] width 415 height 43
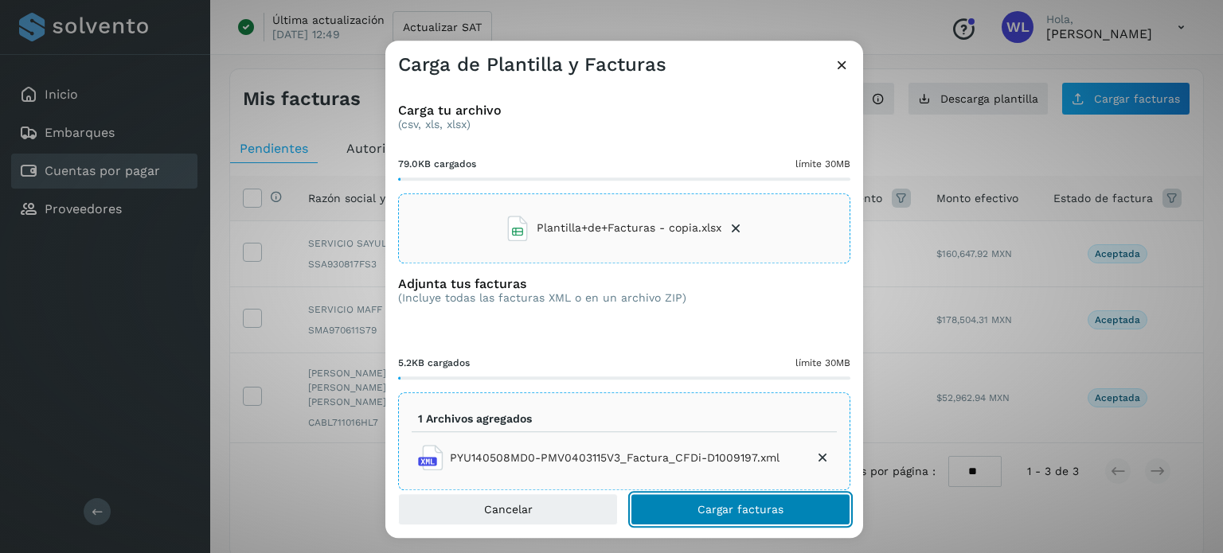
click at [765, 508] on span "Cargar facturas" at bounding box center [740, 509] width 86 height 11
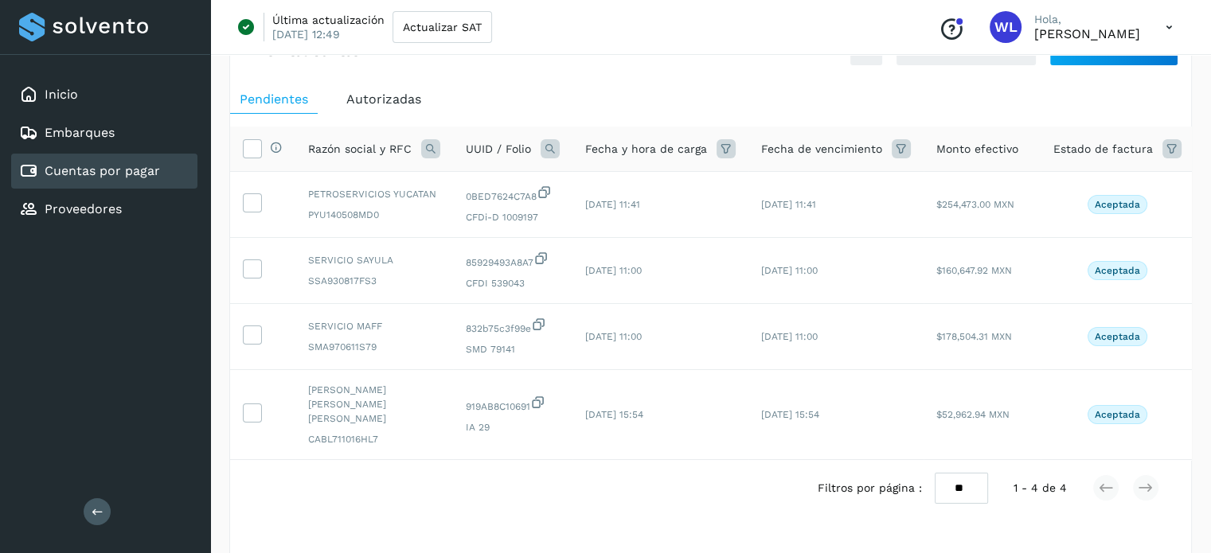
scroll to position [47, 0]
